Goal: Task Accomplishment & Management: Manage account settings

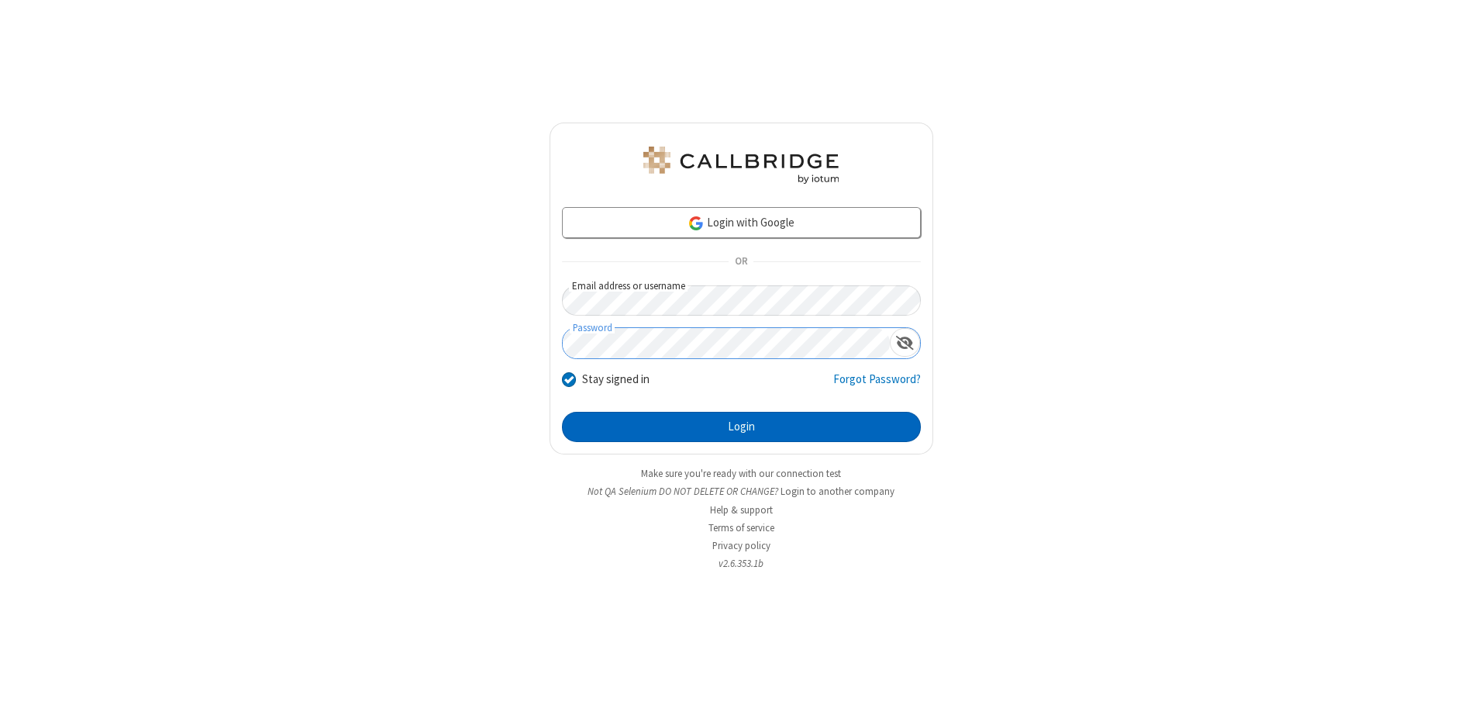
click at [741, 426] on button "Login" at bounding box center [741, 427] width 359 height 31
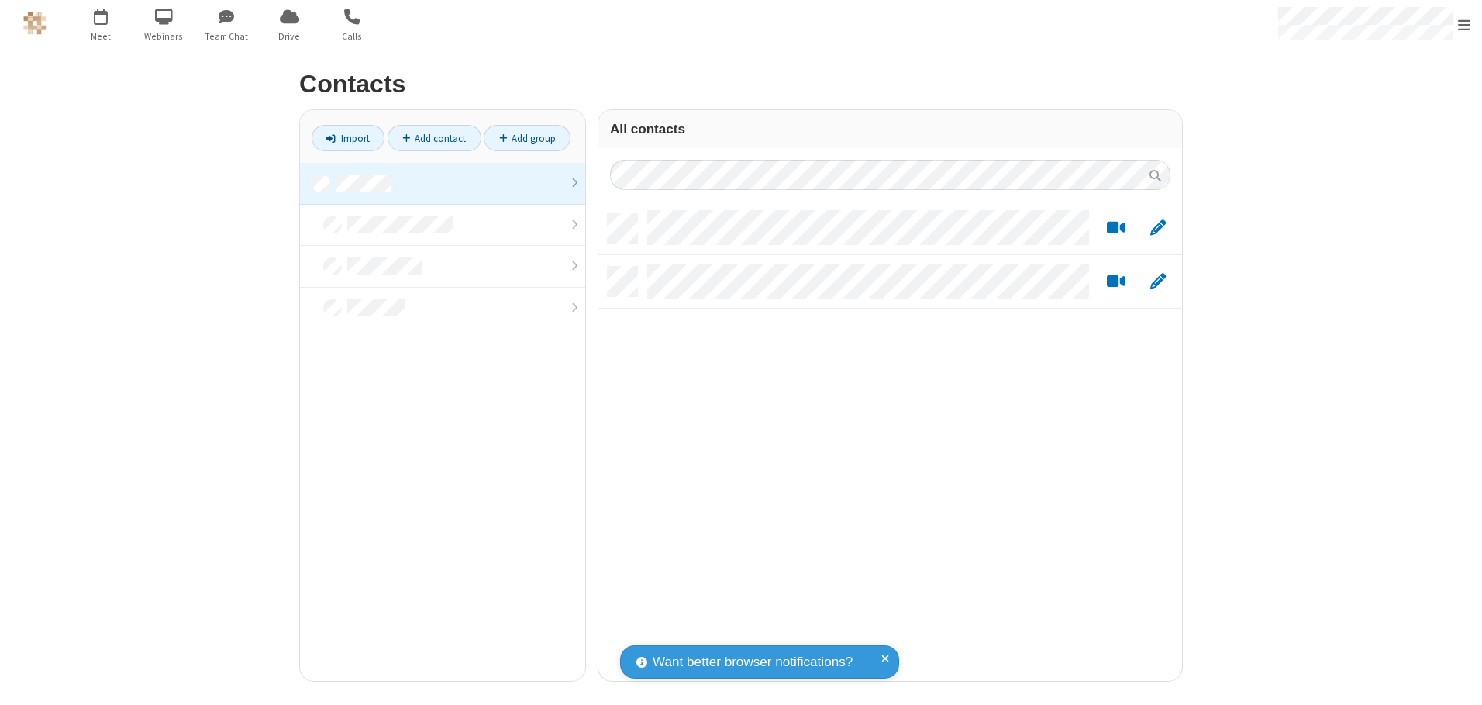
scroll to position [467, 572]
click at [443, 183] on link at bounding box center [442, 184] width 285 height 42
click at [434, 138] on link "Add contact" at bounding box center [435, 138] width 94 height 26
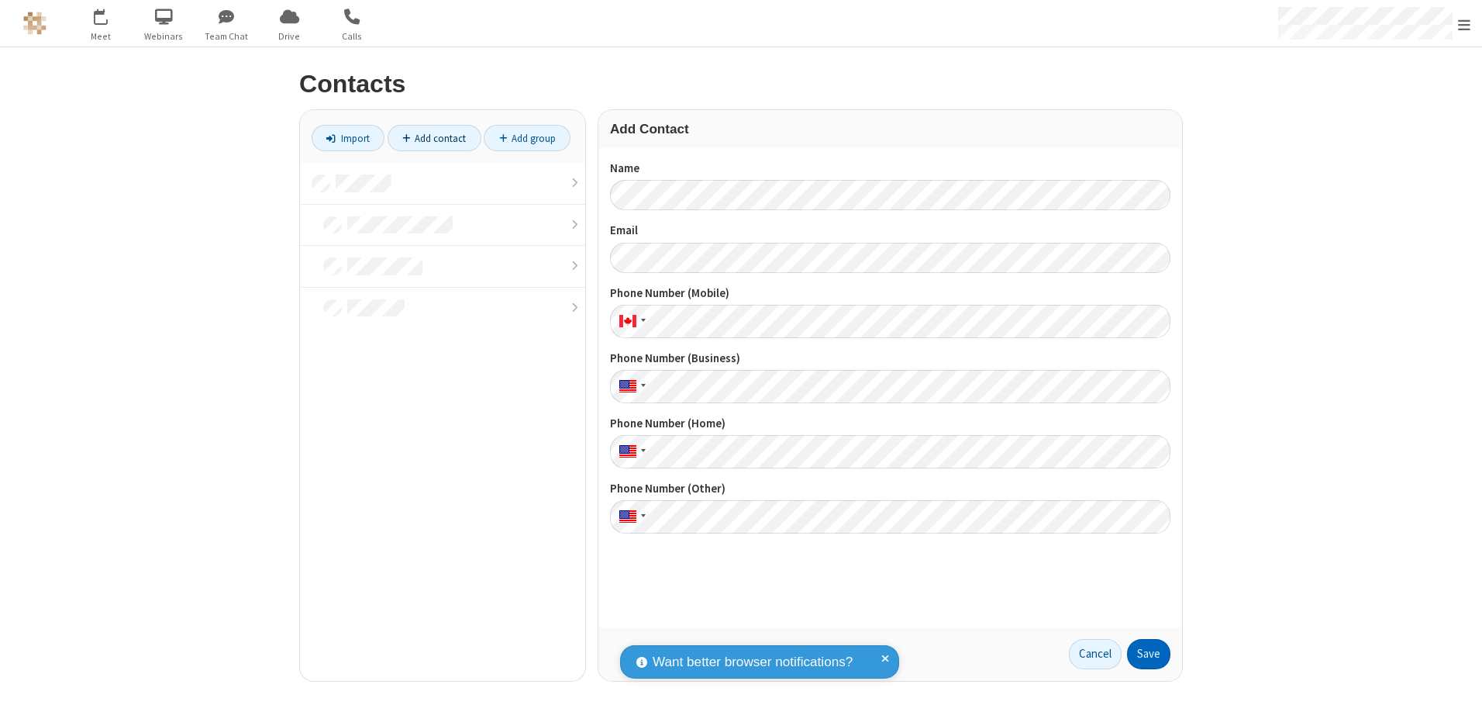
click at [1149, 653] on button "Save" at bounding box center [1148, 654] width 43 height 31
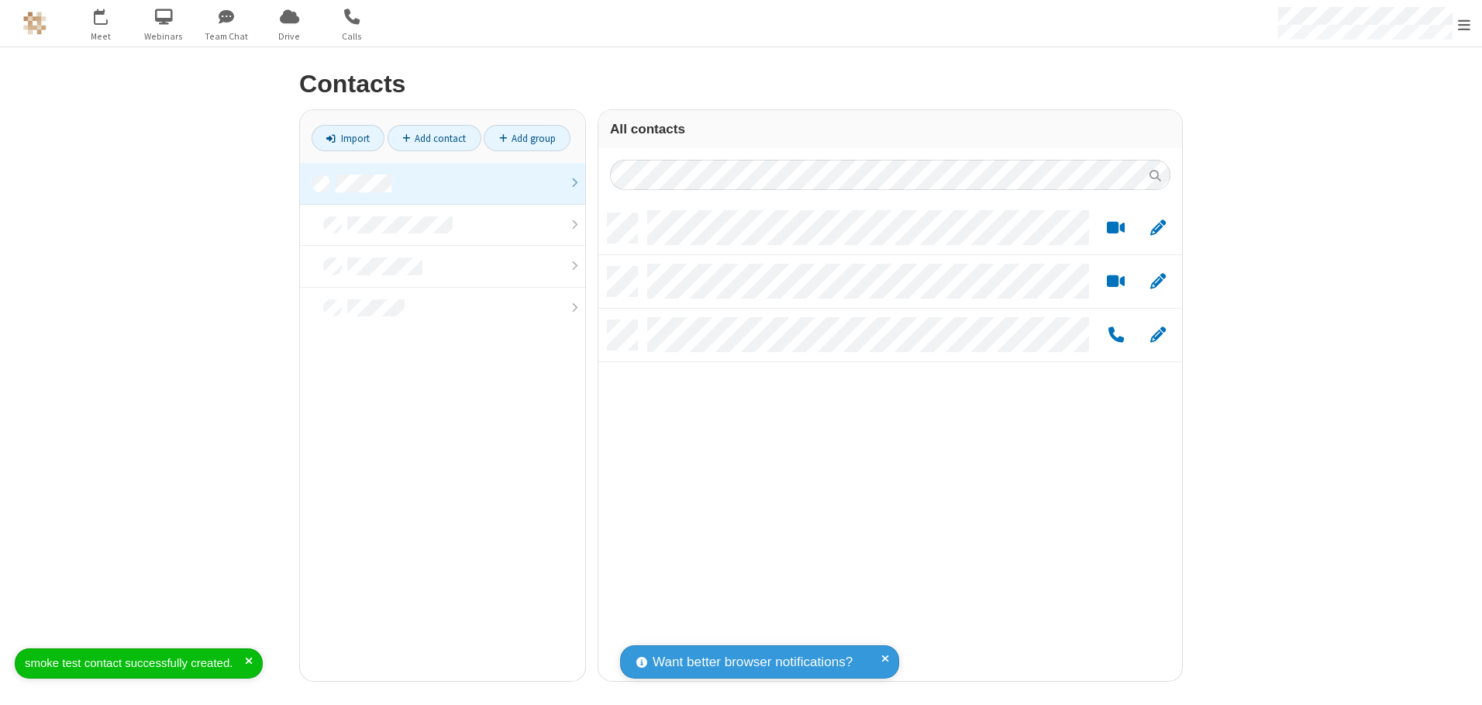
scroll to position [467, 572]
